Goal: Task Accomplishment & Management: Manage account settings

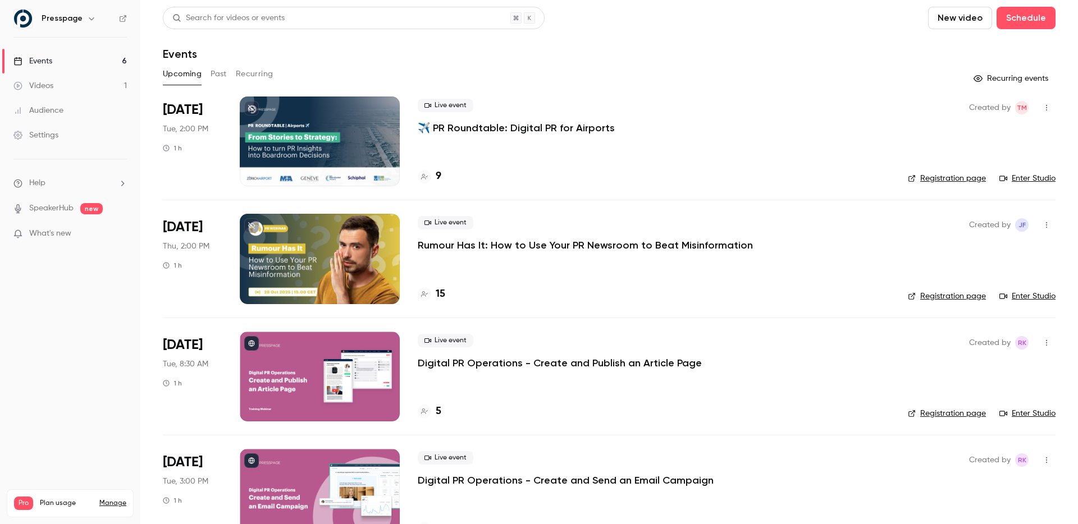
click at [115, 499] on link "Manage" at bounding box center [112, 503] width 27 height 9
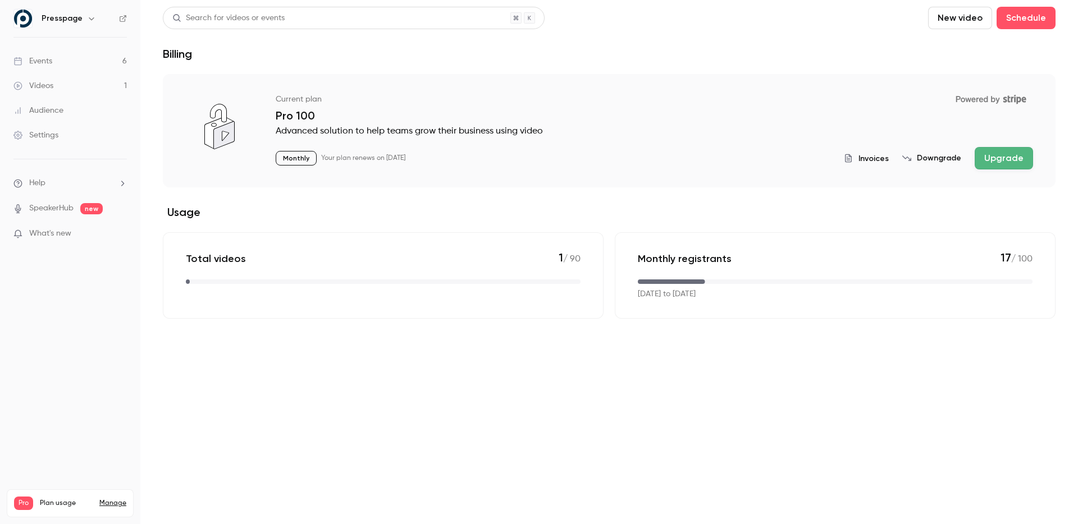
click at [72, 20] on h6 "Presspage" at bounding box center [62, 18] width 41 height 11
click at [89, 22] on icon "button" at bounding box center [91, 18] width 9 height 9
click at [72, 65] on div "Presspage [EMAIL_ADDRESS][DOMAIN_NAME] Billing Pro New channel Log out" at bounding box center [94, 112] width 168 height 132
click at [113, 376] on div at bounding box center [539, 262] width 1078 height 524
click at [61, 348] on nav "Presspage Events 6 Videos 1 Audience Settings Help SpeakerHub new What's new Pr…" at bounding box center [70, 262] width 140 height 524
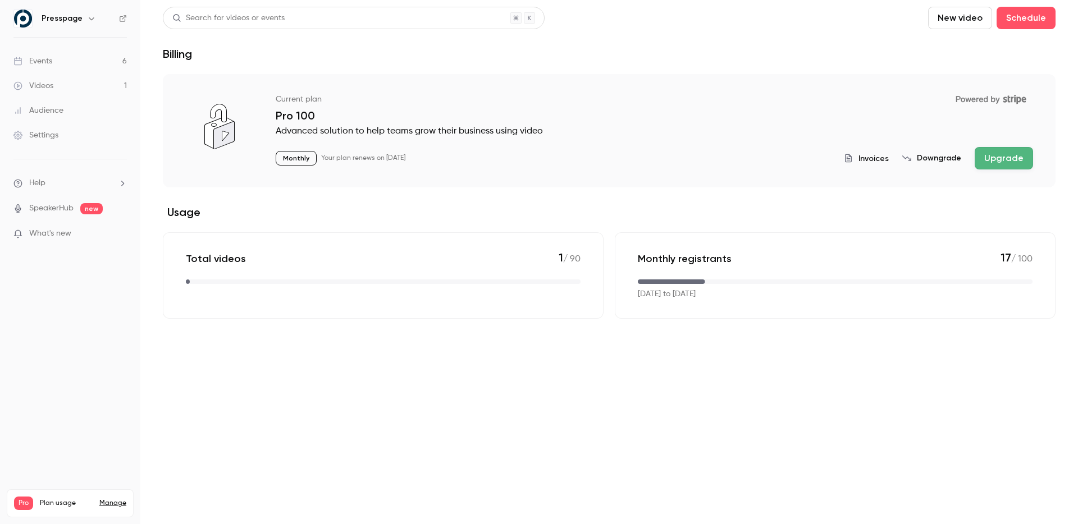
click at [42, 58] on div "Events" at bounding box center [32, 61] width 39 height 11
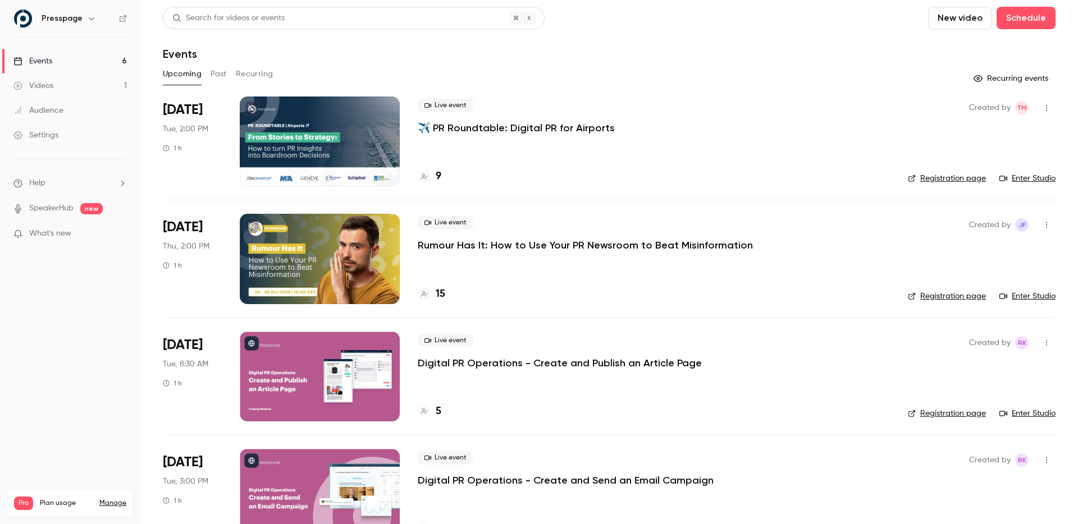
click at [50, 134] on div "Settings" at bounding box center [35, 135] width 45 height 11
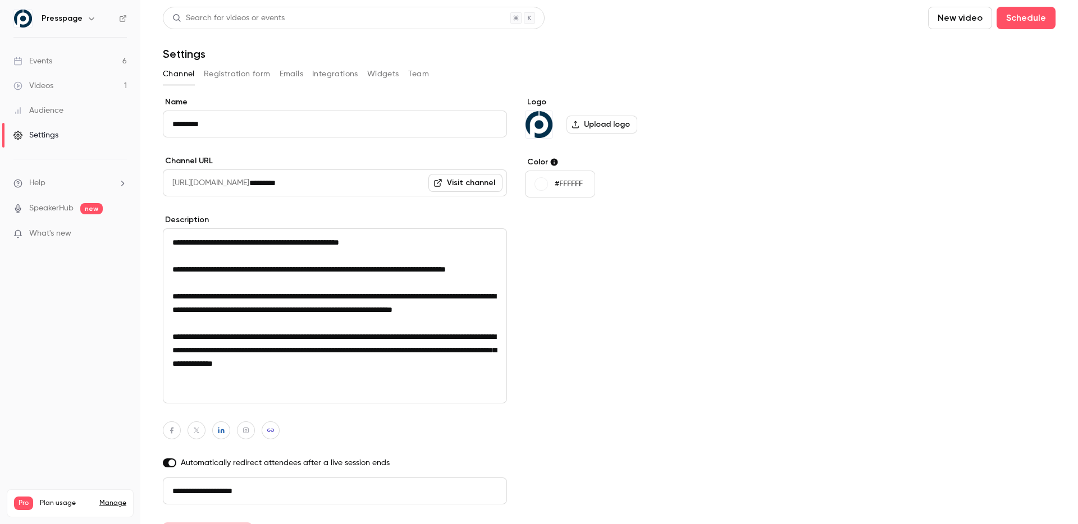
click at [404, 74] on div "Channel Registration form Emails Integrations Widgets Team" at bounding box center [609, 74] width 893 height 18
click at [410, 74] on button "Team" at bounding box center [418, 74] width 21 height 18
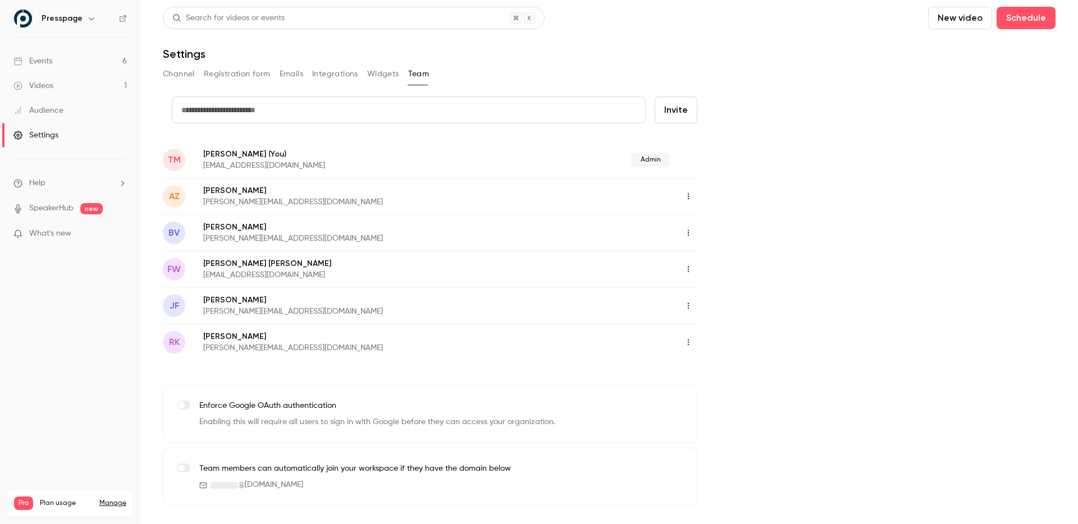
click at [270, 103] on input "text" at bounding box center [409, 110] width 474 height 27
type input "*"
paste input "**********"
type input "**********"
click at [677, 109] on button "Invite" at bounding box center [676, 110] width 43 height 27
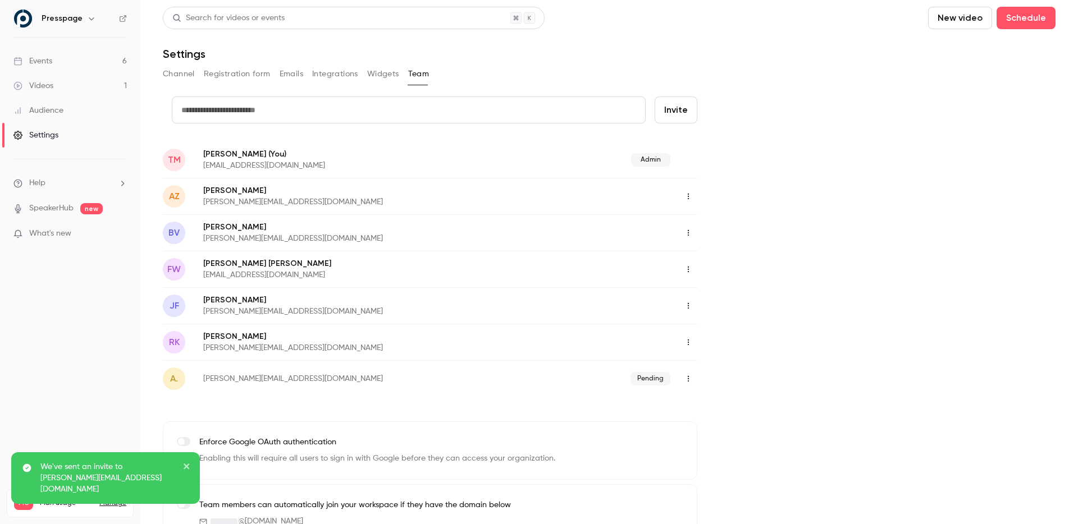
click at [984, 295] on div "credit card Invite [PERSON_NAME] (You) [EMAIL_ADDRESS][DOMAIN_NAME] Admin AZ [P…" at bounding box center [609, 320] width 893 height 446
